Goal: Use online tool/utility: Utilize a website feature to perform a specific function

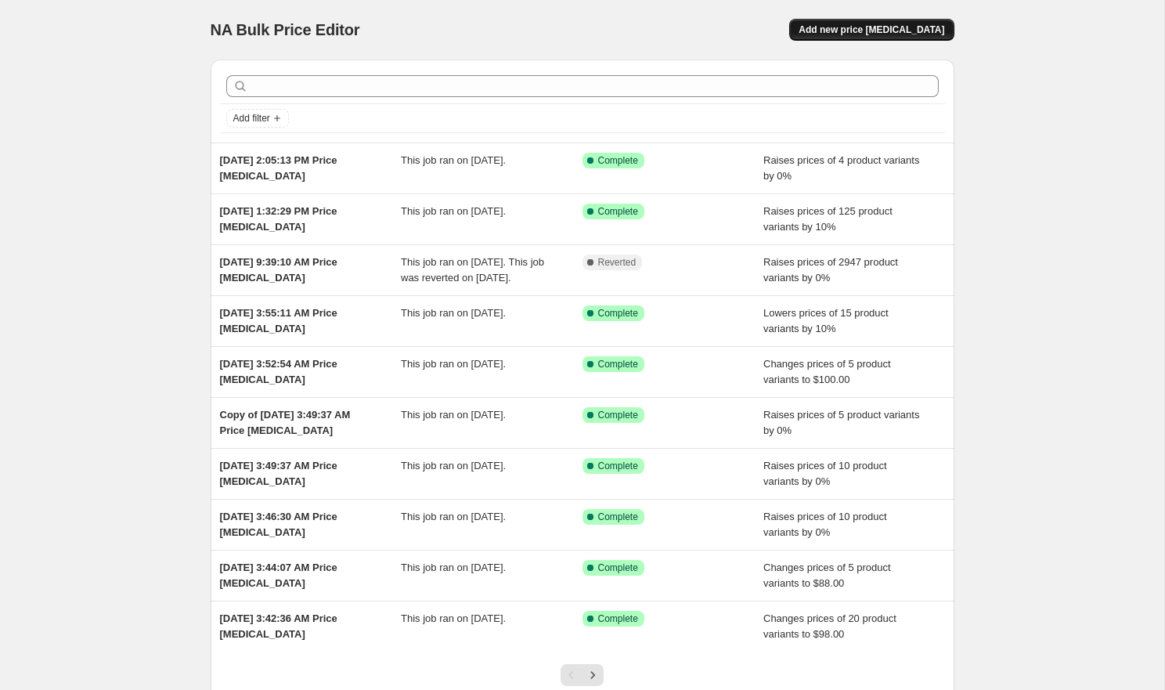
click at [862, 35] on span "Add new price [MEDICAL_DATA]" at bounding box center [872, 29] width 146 height 13
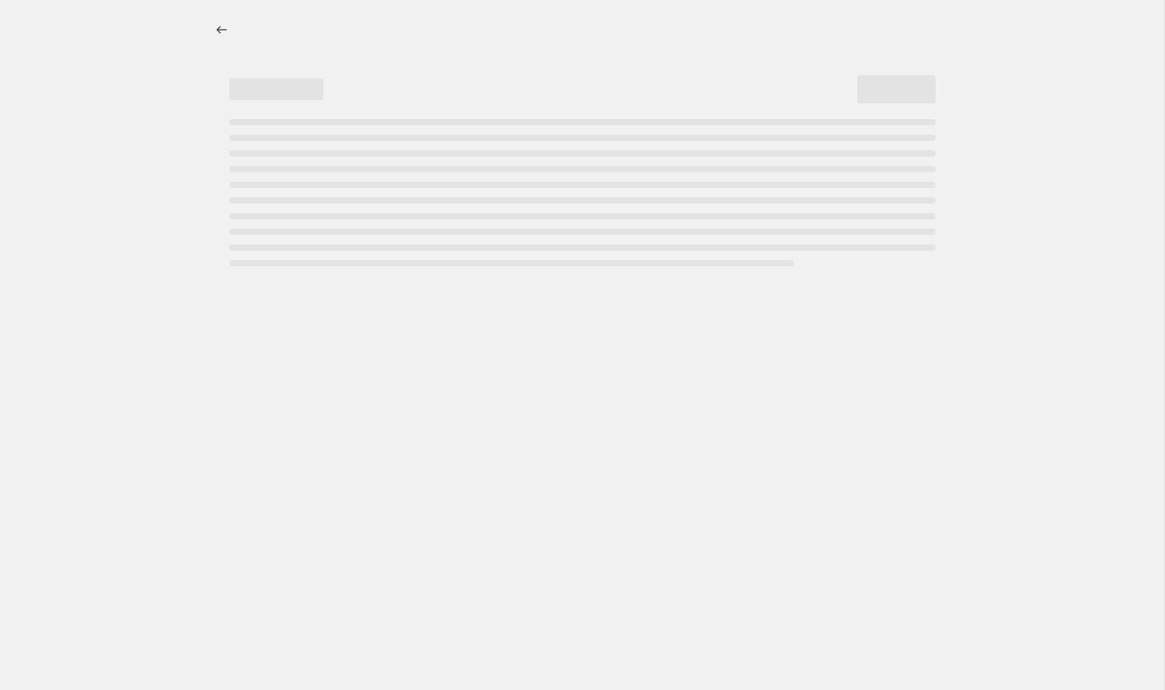
select select "percentage"
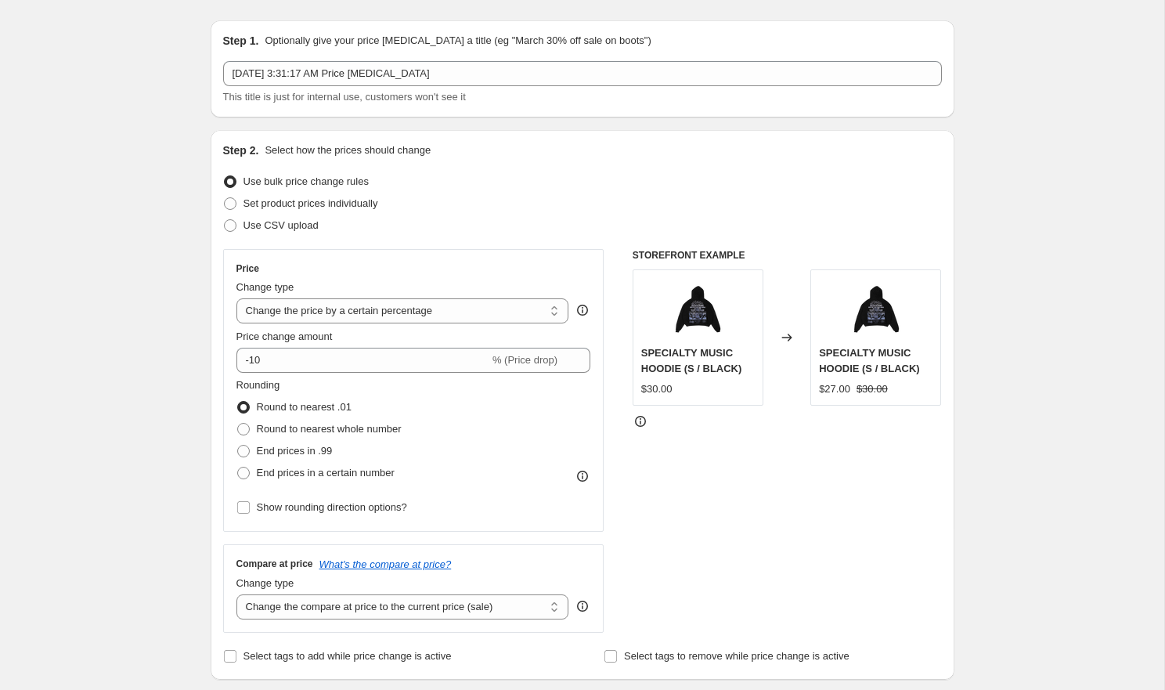
scroll to position [38, 0]
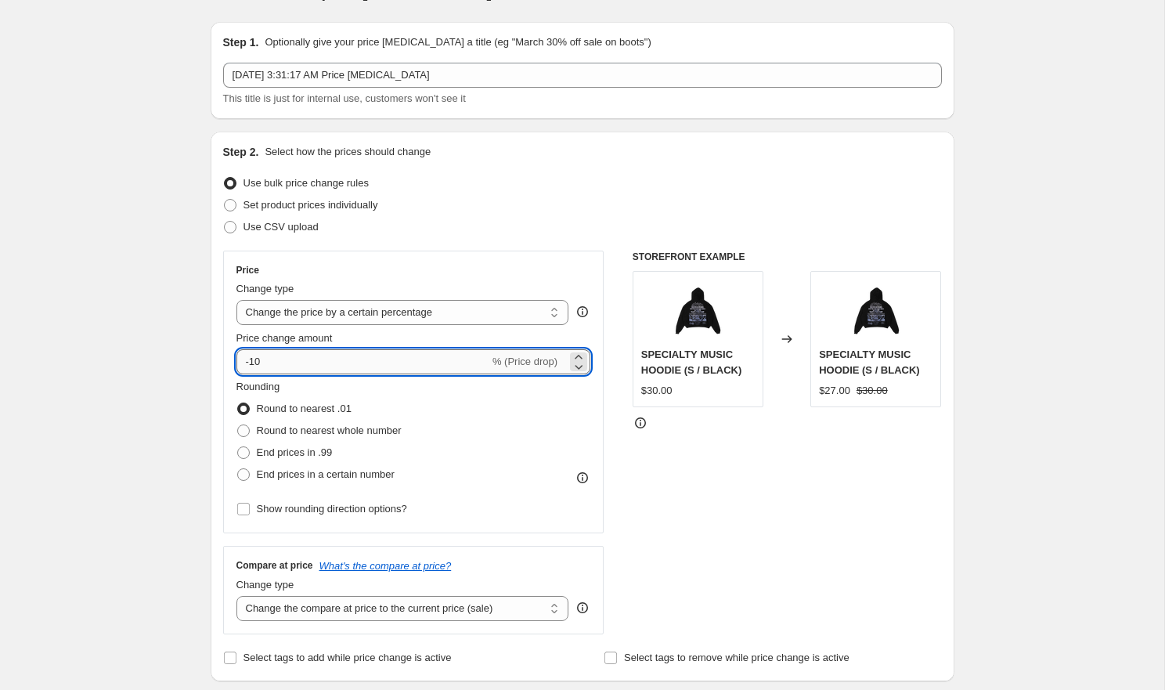
click at [369, 361] on input "-10" at bounding box center [362, 361] width 253 height 25
type input "-1"
type input "-7"
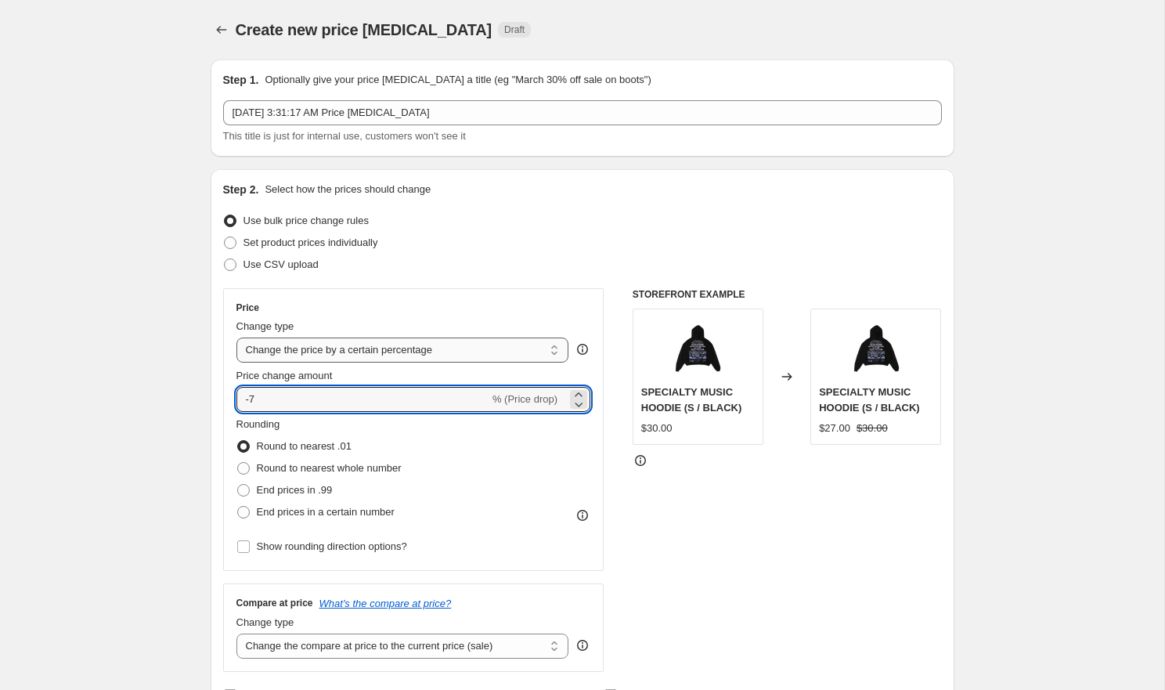
scroll to position [0, 0]
type input "0"
